Goal: Transaction & Acquisition: Download file/media

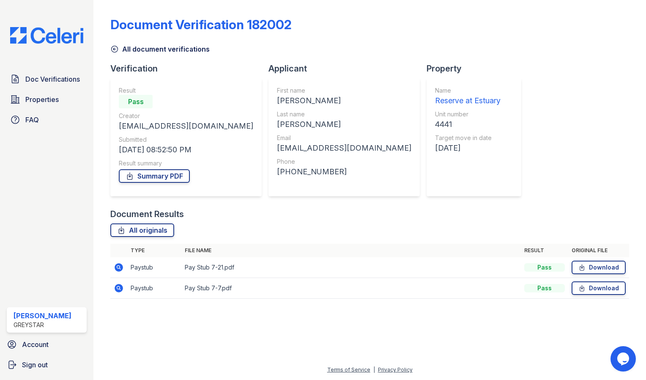
click at [114, 46] on icon at bounding box center [115, 49] width 6 height 6
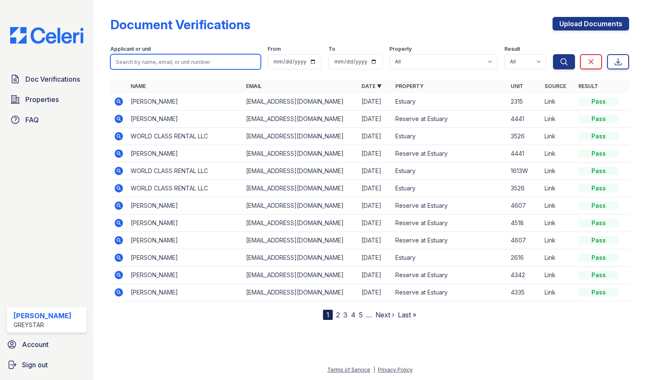
click at [149, 63] on input "search" at bounding box center [185, 61] width 151 height 15
type input "kyle"
click at [553, 54] on button "Search" at bounding box center [564, 61] width 22 height 15
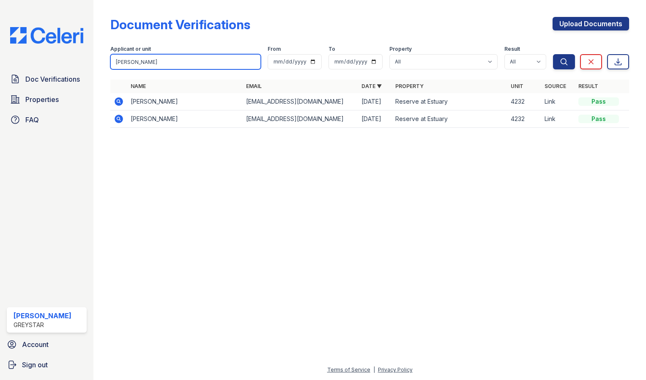
drag, startPoint x: 136, startPoint y: 60, endPoint x: 33, endPoint y: 57, distance: 102.8
click at [33, 57] on div "Doc Verifications Properties FAQ Michelle Diaz Greystar Account Sign out Docume…" at bounding box center [323, 190] width 646 height 380
type input "BLAND"
click at [553, 54] on button "Search" at bounding box center [564, 61] width 22 height 15
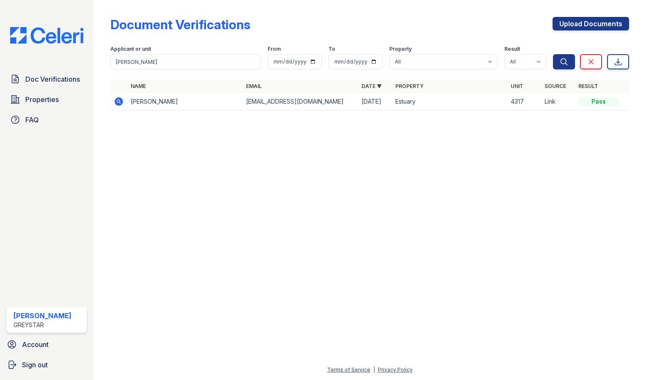
click at [118, 104] on icon at bounding box center [119, 101] width 8 height 8
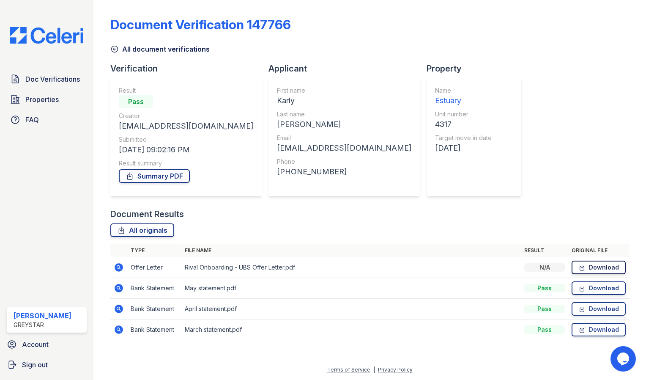
click at [582, 271] on link "Download" at bounding box center [599, 267] width 54 height 14
click at [590, 292] on link "Download" at bounding box center [599, 288] width 54 height 14
click at [589, 308] on link "Download" at bounding box center [599, 309] width 54 height 14
click at [589, 334] on link "Download" at bounding box center [599, 330] width 54 height 14
click at [337, 218] on div "Document Results" at bounding box center [369, 214] width 519 height 12
